Goal: Task Accomplishment & Management: Manage account settings

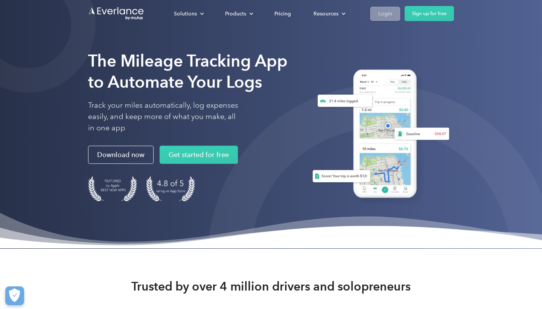
click at [384, 18] on div "Login" at bounding box center [385, 13] width 14 height 9
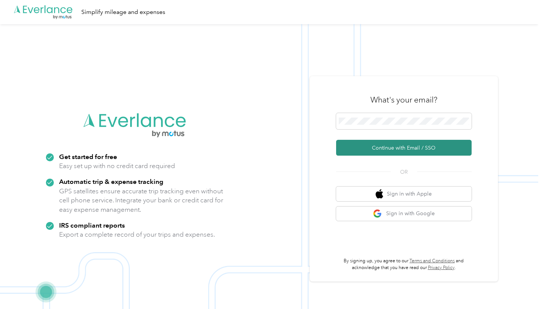
click at [391, 143] on button "Continue with Email / SSO" at bounding box center [403, 148] width 135 height 16
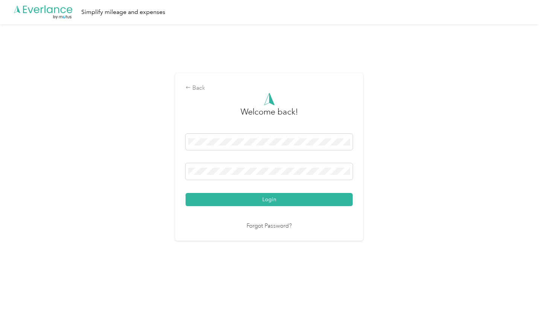
click at [271, 199] on button "Login" at bounding box center [268, 199] width 167 height 13
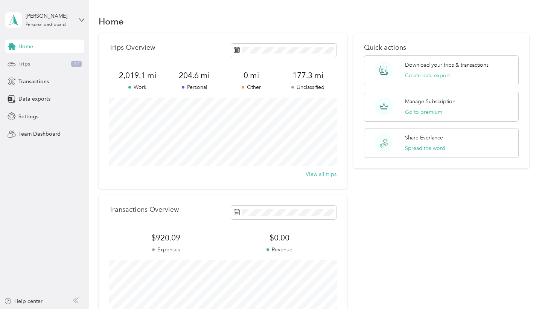
click at [47, 64] on div "Trips 22" at bounding box center [44, 64] width 79 height 14
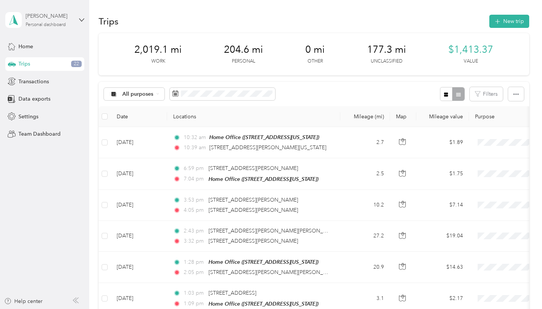
click at [57, 26] on div "Personal dashboard" at bounding box center [46, 25] width 40 height 5
click at [52, 64] on div "Log out" at bounding box center [106, 61] width 190 height 13
